Goal: Task Accomplishment & Management: Manage account settings

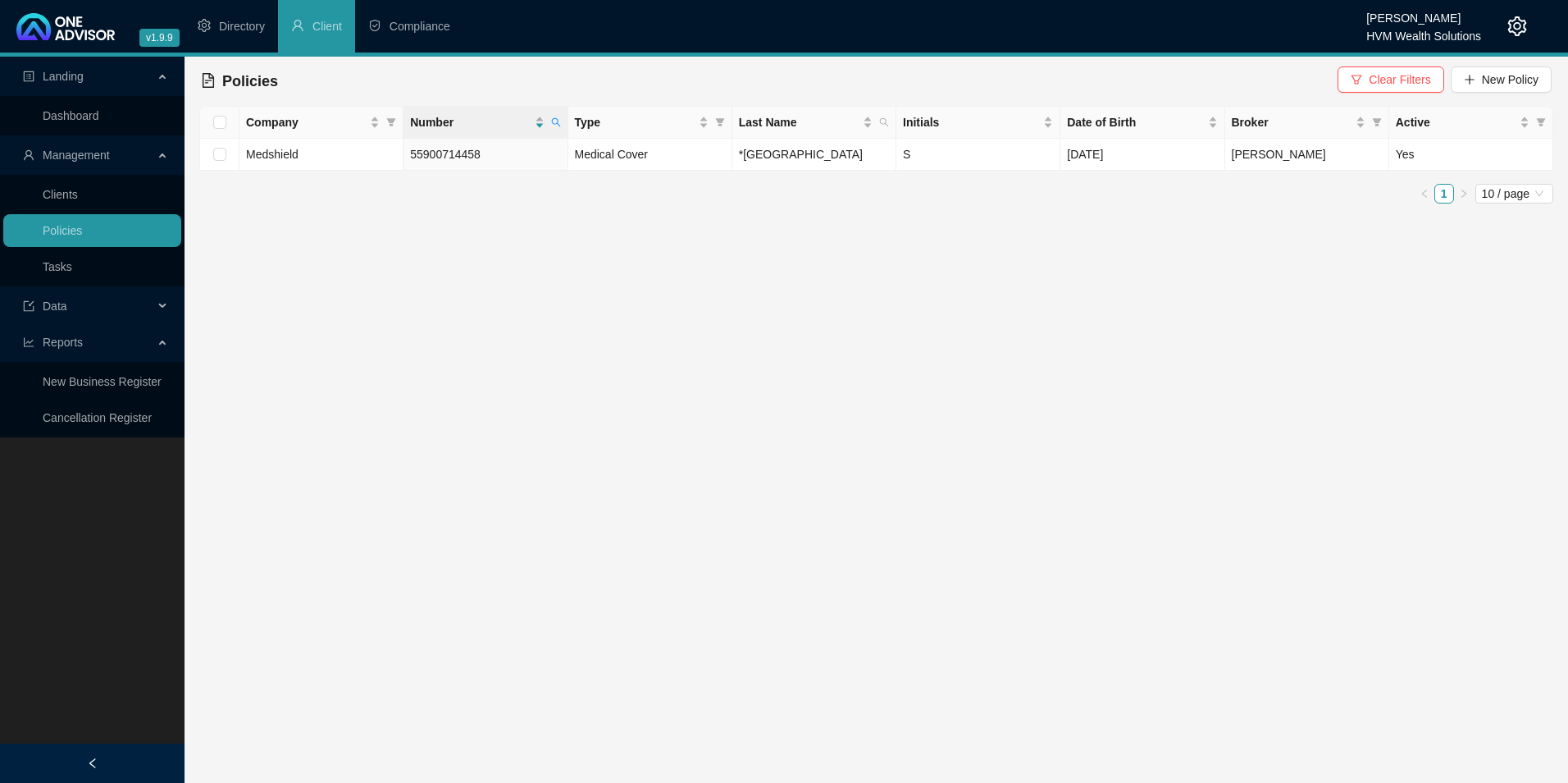
click at [1442, 24] on div "HVM Wealth Solutions" at bounding box center [1424, 31] width 115 height 18
click at [1522, 30] on icon "setting" at bounding box center [1518, 26] width 19 height 19
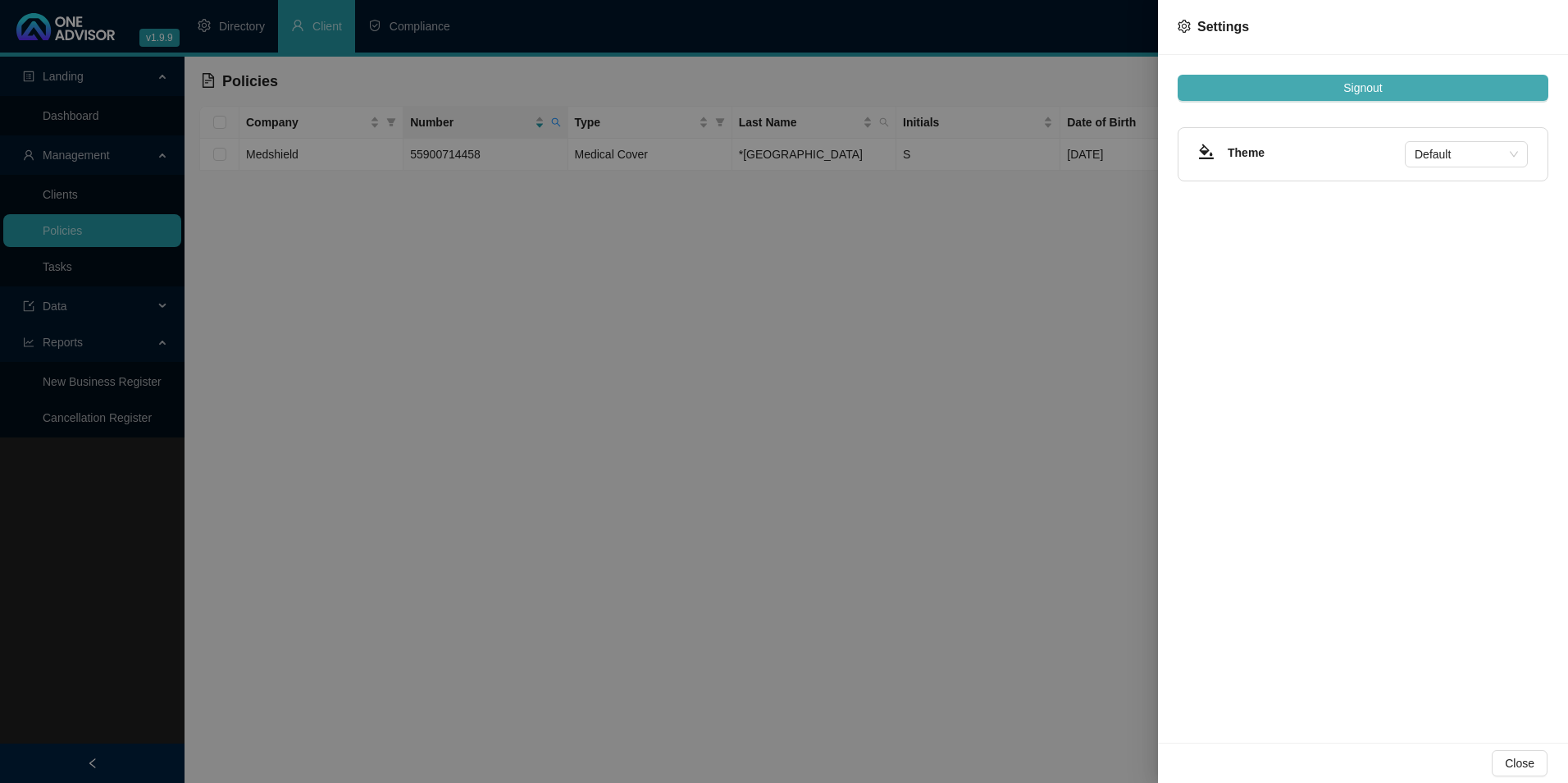
click at [1388, 97] on button "Signout" at bounding box center [1363, 88] width 371 height 26
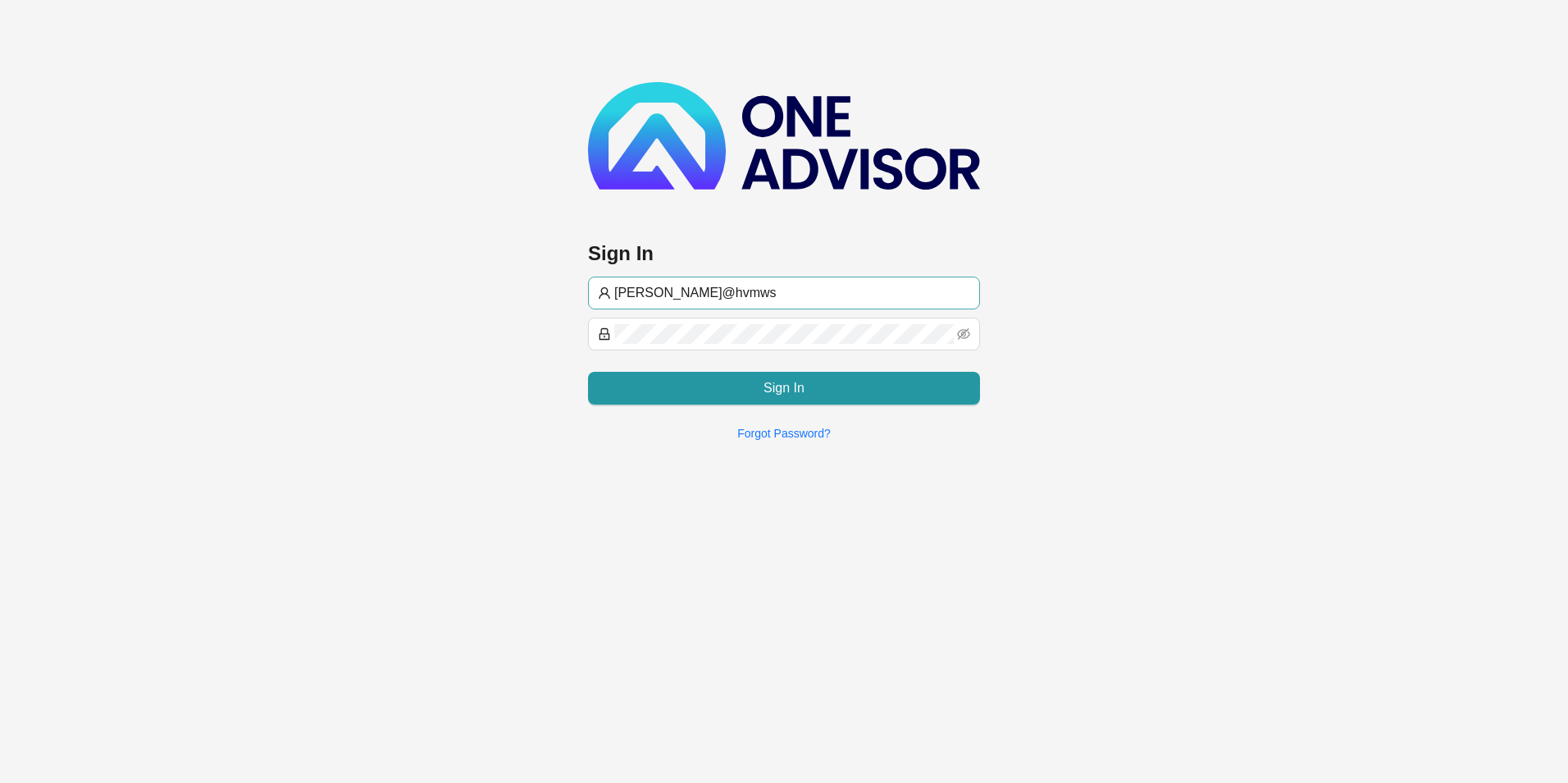
click at [784, 295] on input "[PERSON_NAME]@hvmws" at bounding box center [792, 293] width 356 height 19
type input "[EMAIL_ADDRESS][DOMAIN_NAME]"
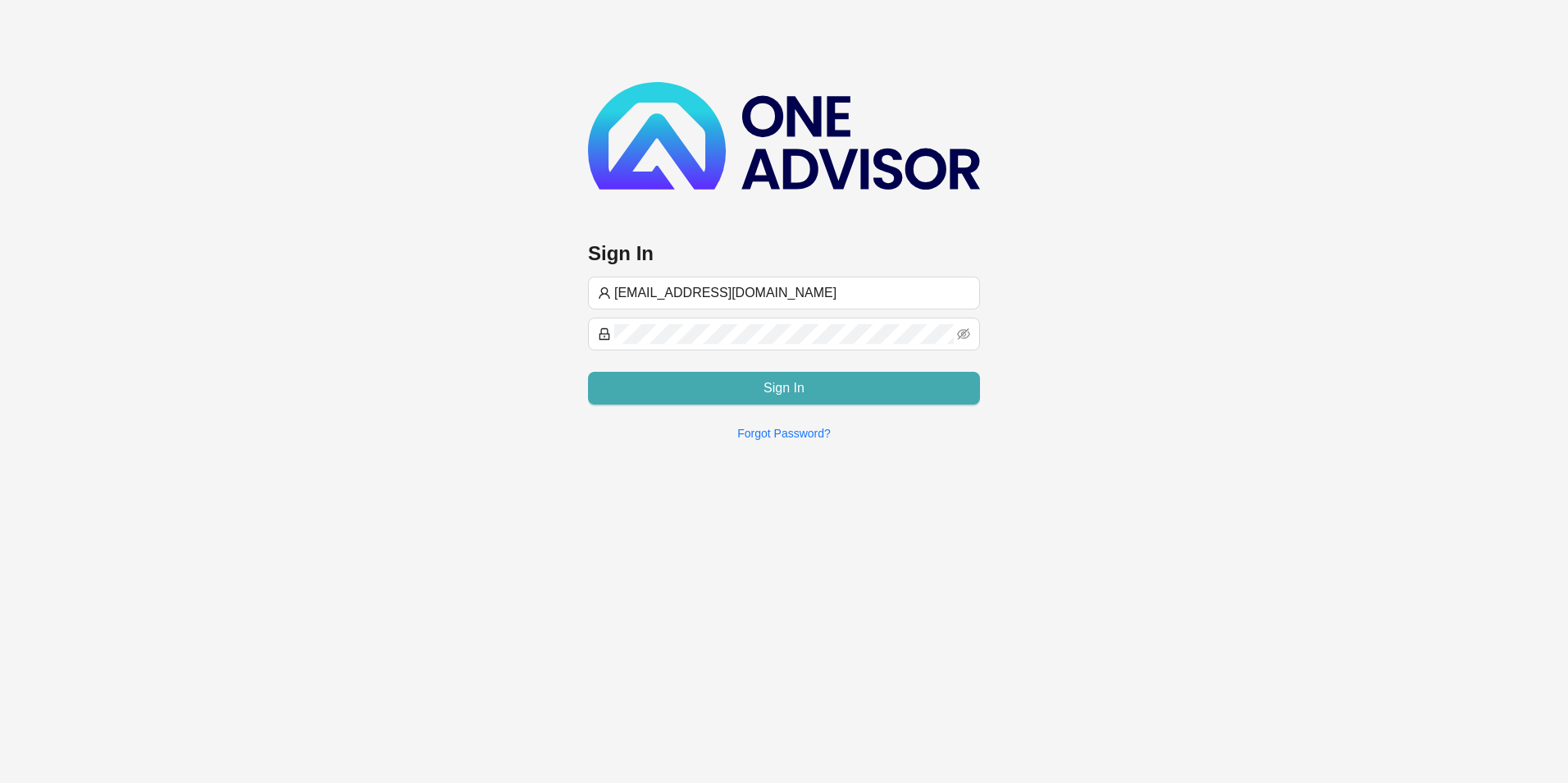
click at [747, 394] on button "Sign In" at bounding box center [784, 388] width 392 height 33
